Goal: Navigation & Orientation: Go to known website

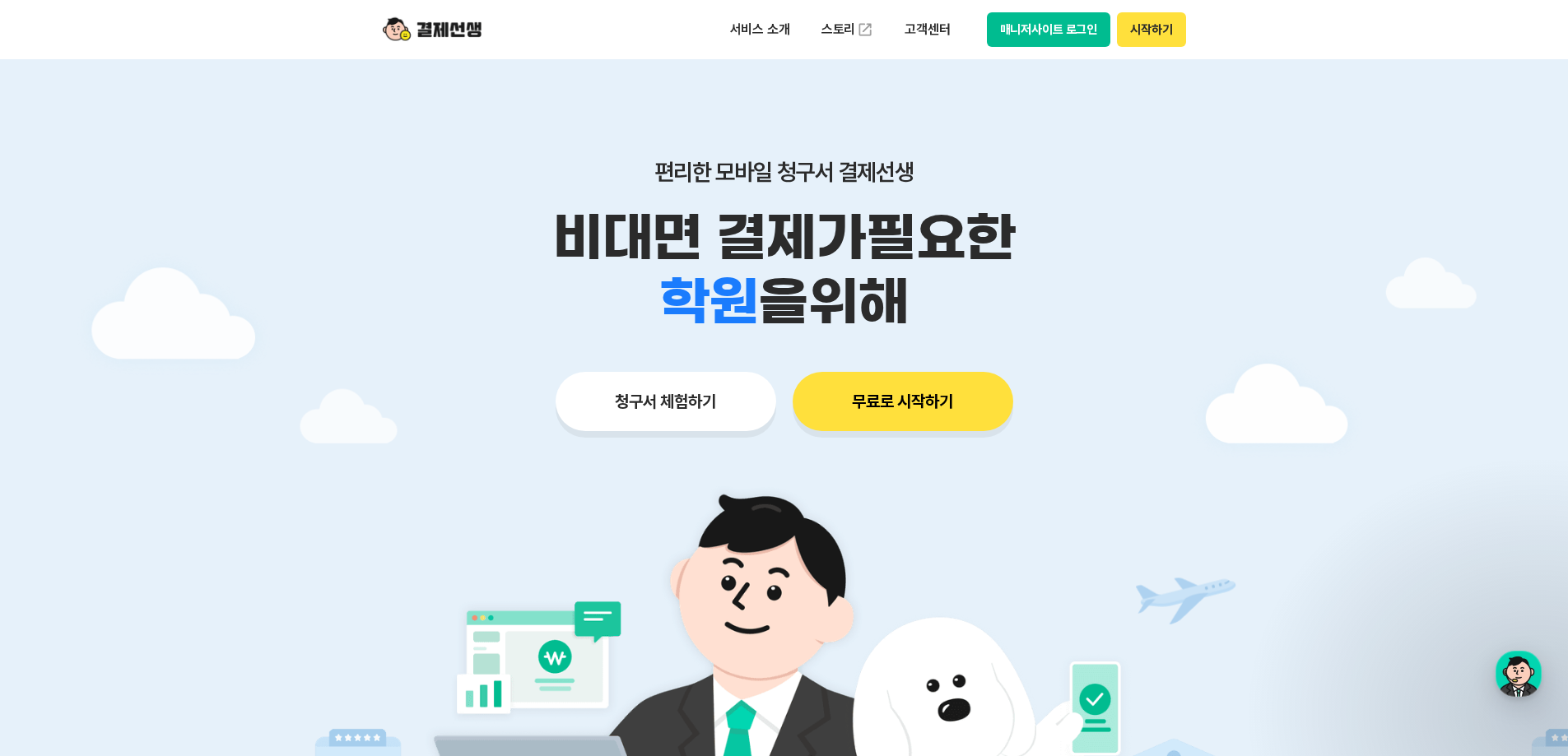
click at [1042, 25] on button "매니저사이트 로그인" at bounding box center [1049, 29] width 124 height 35
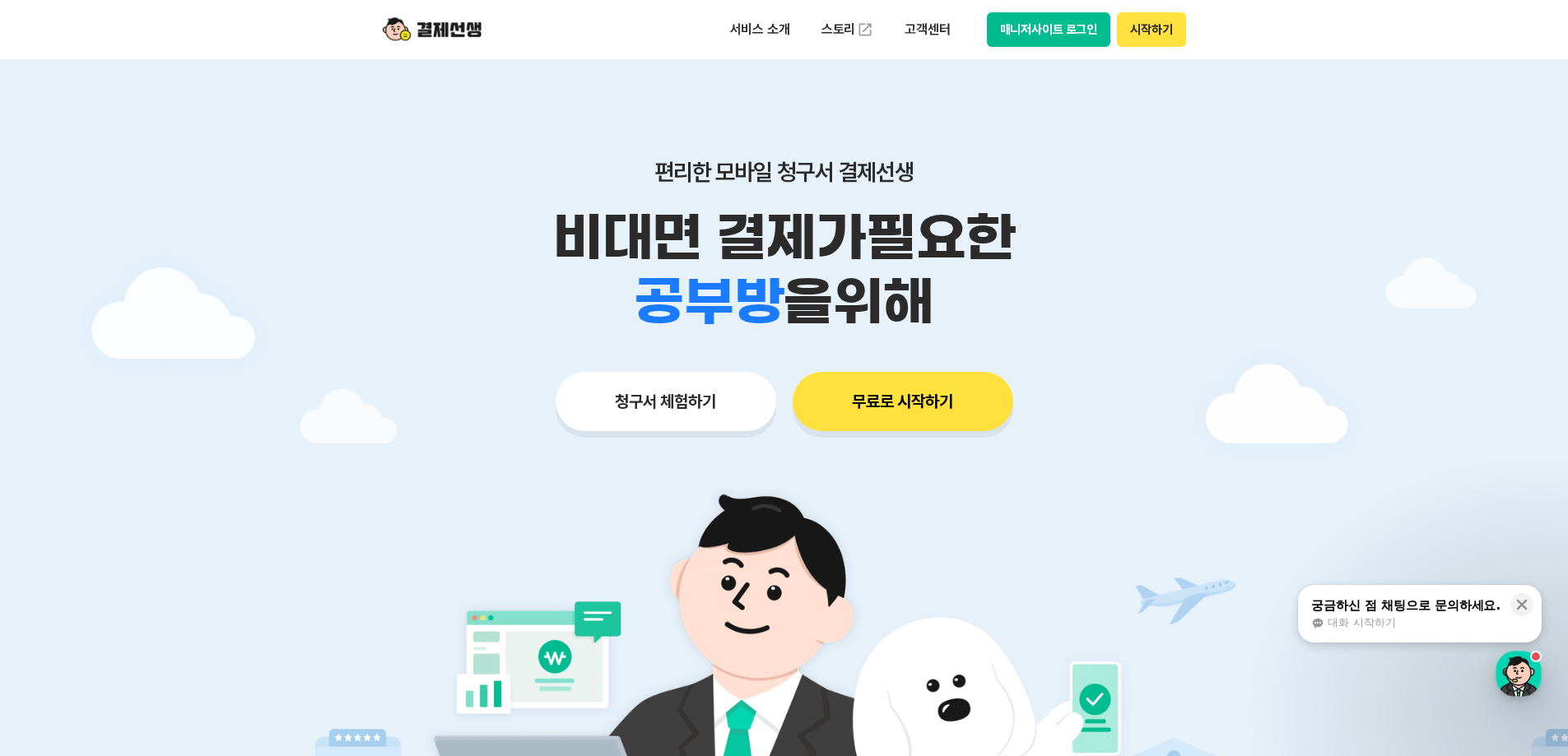
click at [1039, 31] on button "매니저사이트 로그인" at bounding box center [1049, 29] width 124 height 35
click at [1061, 43] on button "매니저사이트 로그인" at bounding box center [1049, 29] width 124 height 35
